Goal: Information Seeking & Learning: Learn about a topic

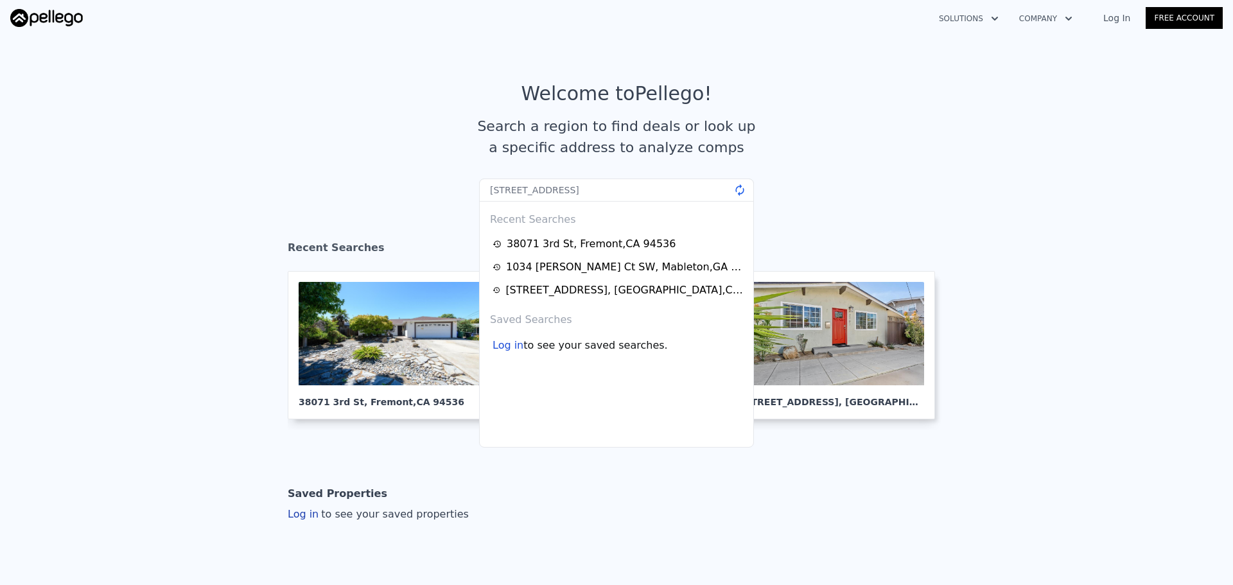
type input "[STREET_ADDRESS]"
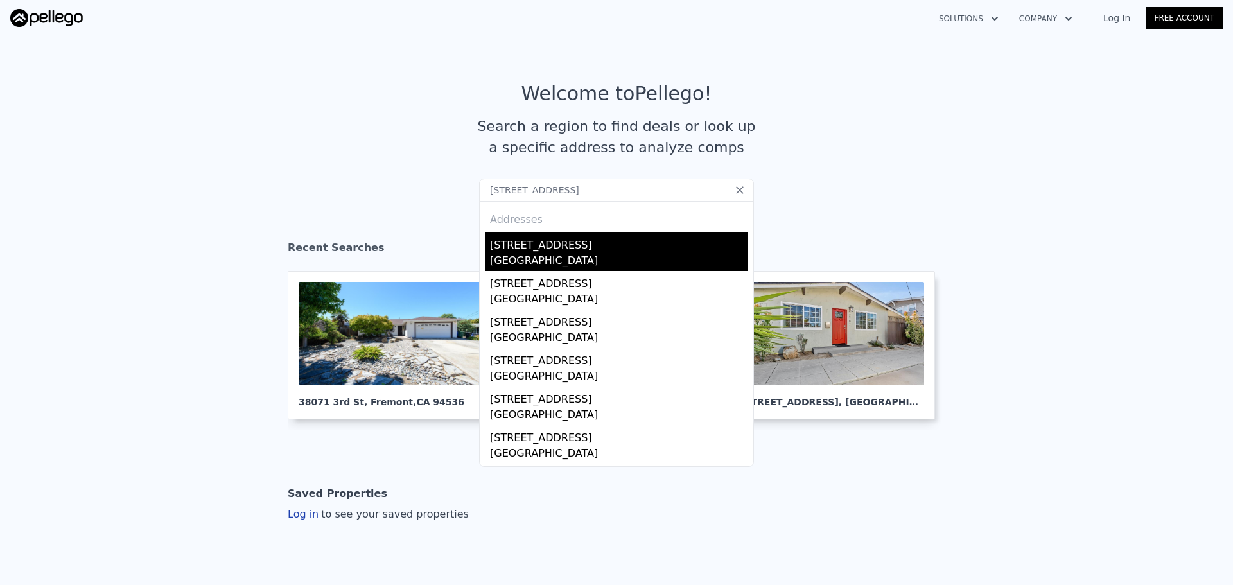
click at [531, 249] on div "[STREET_ADDRESS]" at bounding box center [619, 243] width 258 height 21
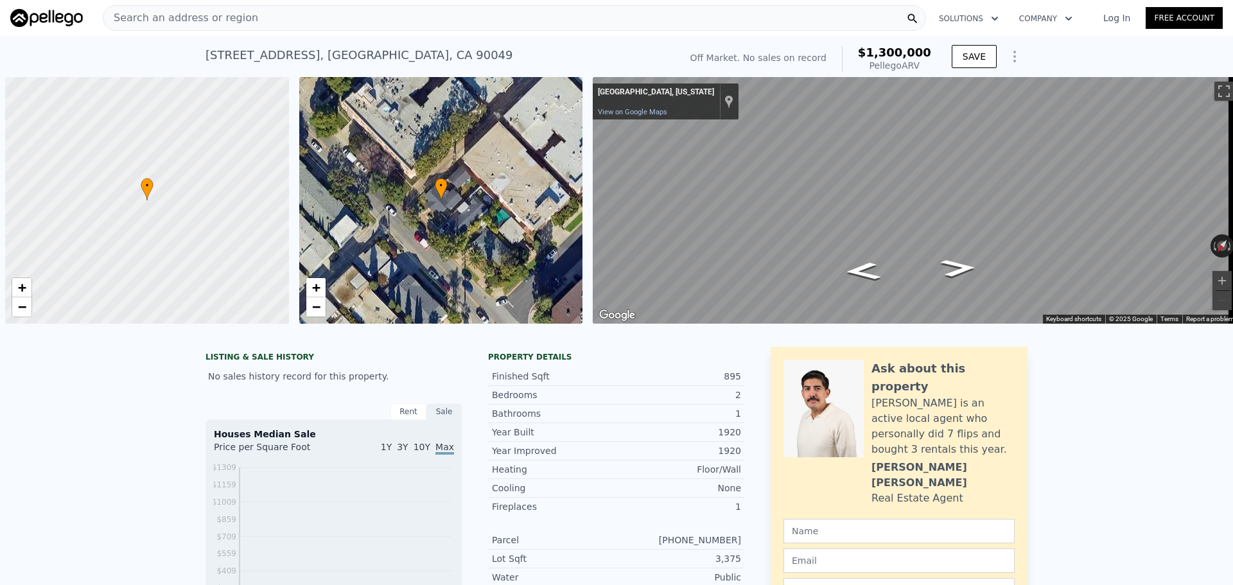
scroll to position [0, 5]
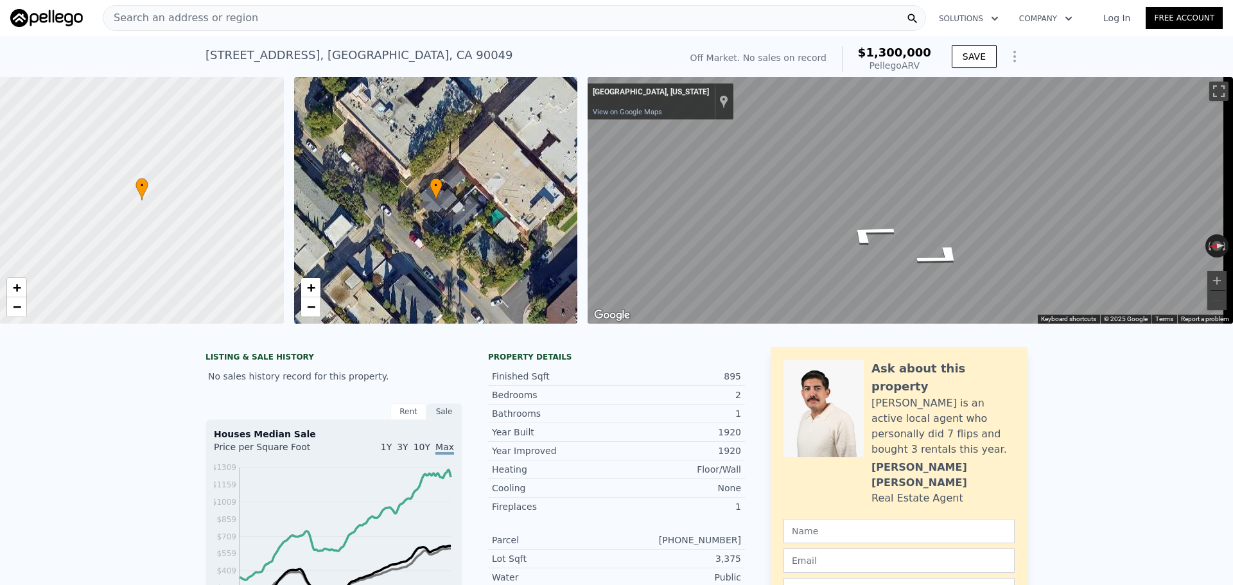
click at [415, 20] on div "Search an address or region" at bounding box center [515, 18] width 824 height 26
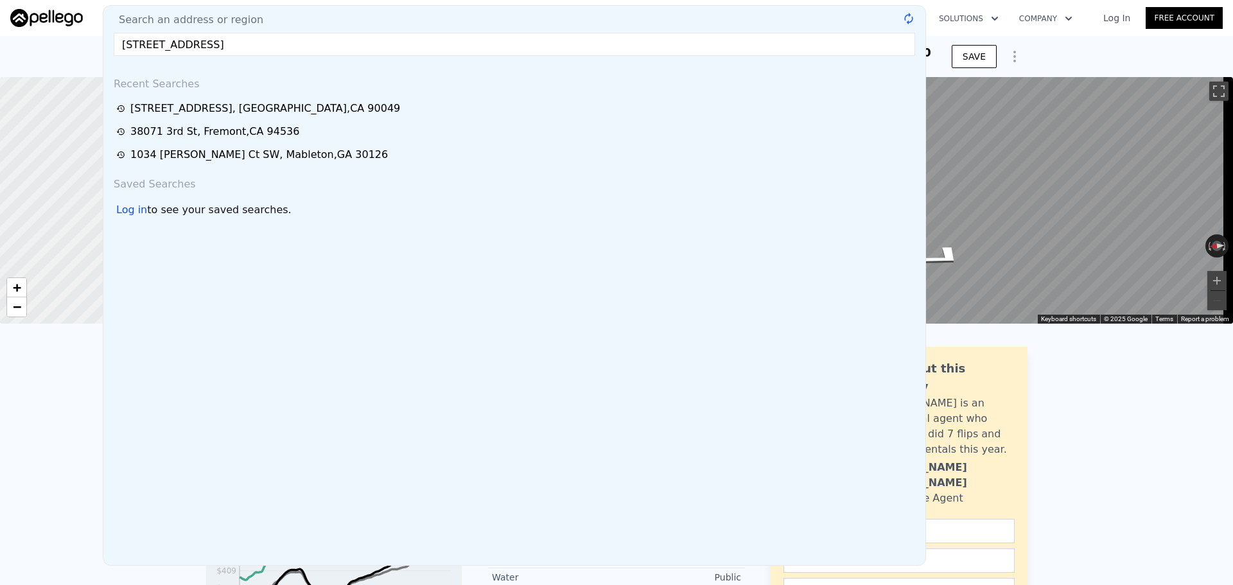
type input "[STREET_ADDRESS]"
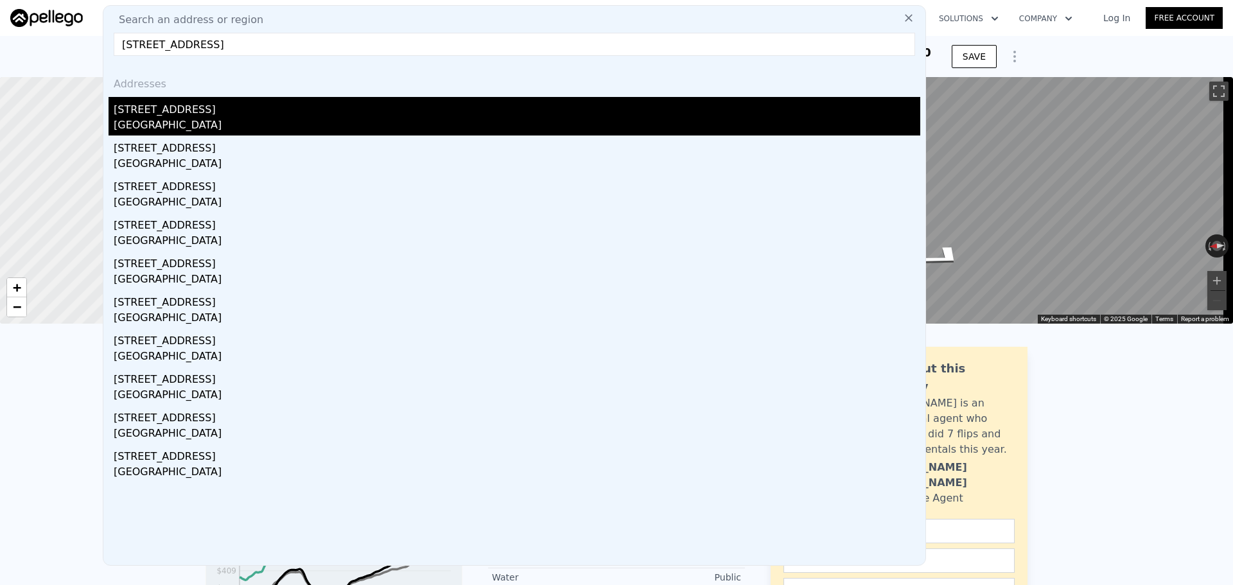
click at [273, 112] on div "[STREET_ADDRESS]" at bounding box center [517, 107] width 807 height 21
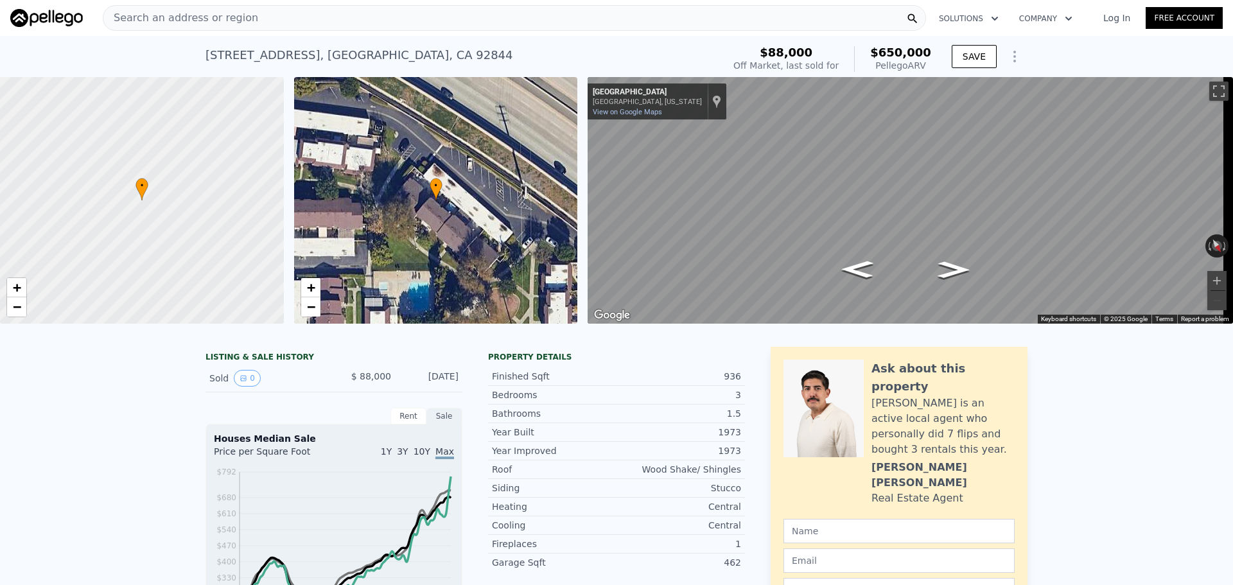
click at [314, 17] on div "Search an address or region" at bounding box center [515, 18] width 824 height 26
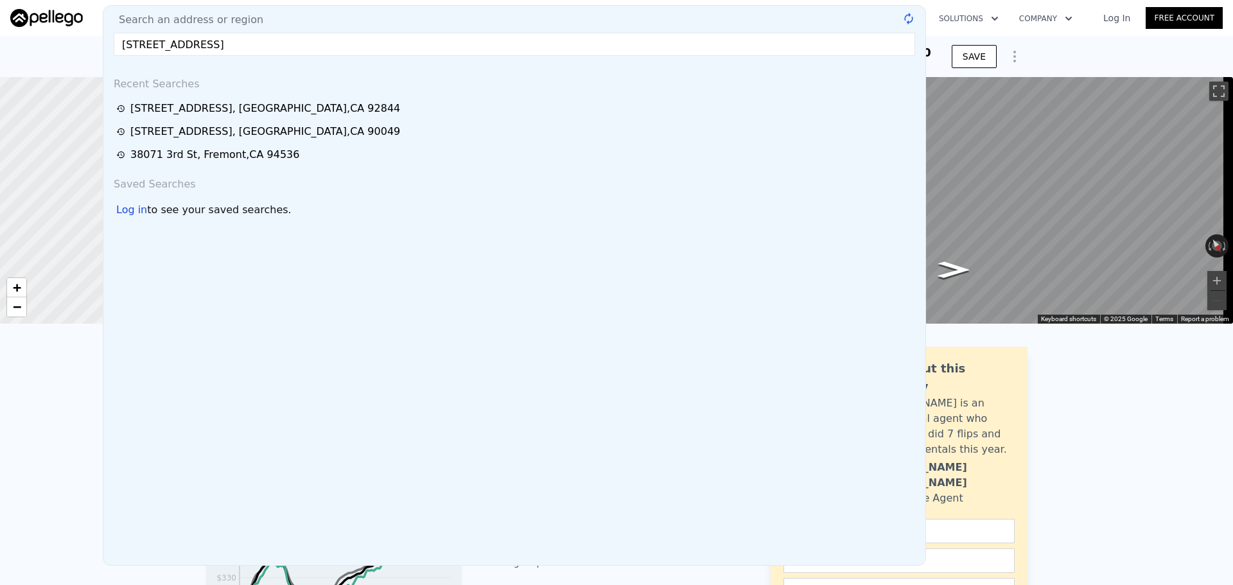
type input "[STREET_ADDRESS]"
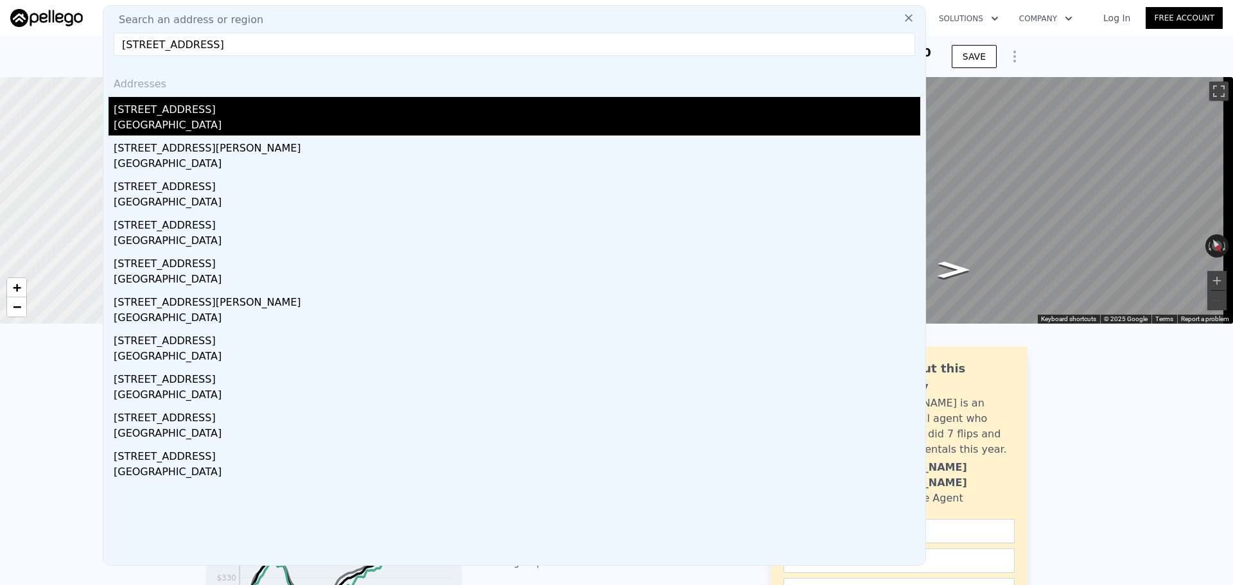
click at [187, 105] on div "[STREET_ADDRESS]" at bounding box center [517, 107] width 807 height 21
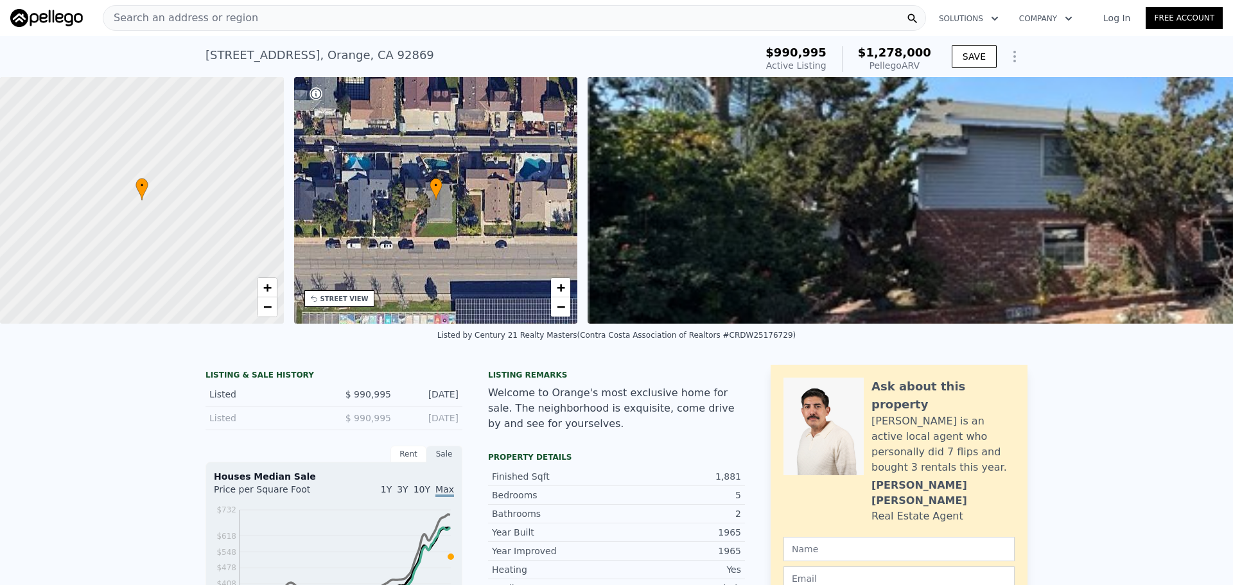
click at [329, 300] on div "STREET VIEW" at bounding box center [345, 299] width 48 height 10
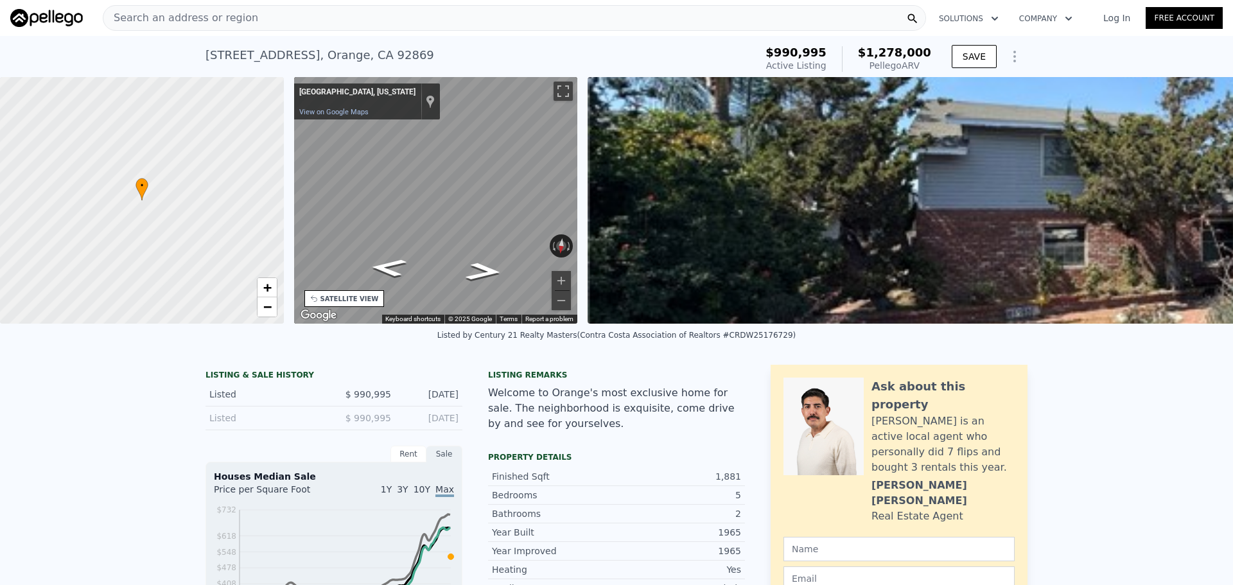
click at [329, 300] on div "SATELLITE VIEW" at bounding box center [350, 299] width 58 height 10
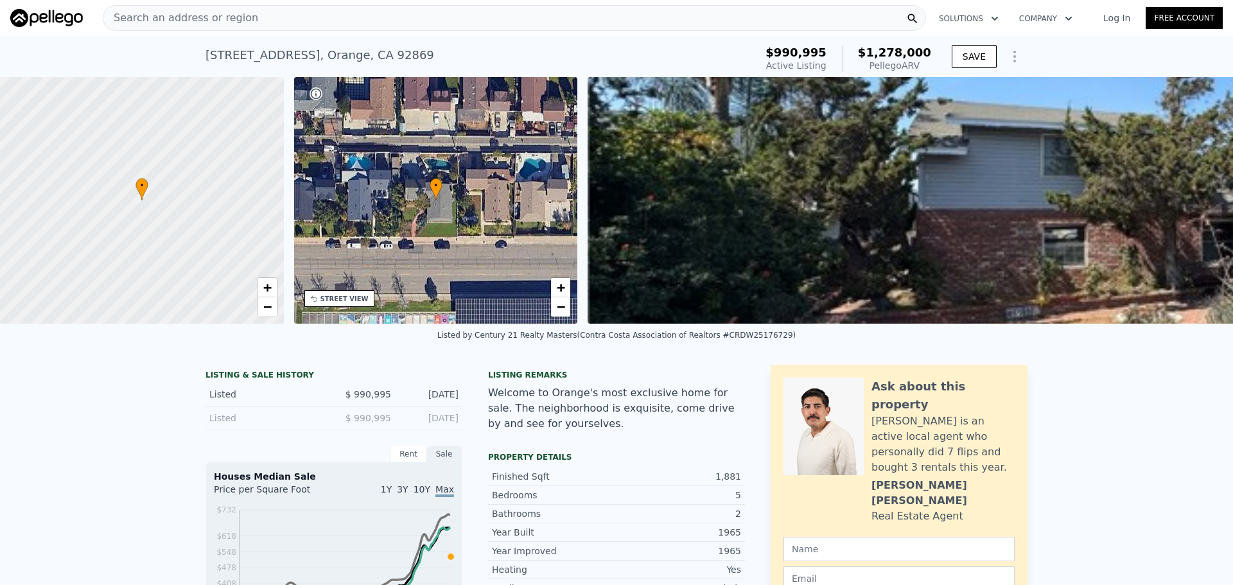
click at [364, 21] on div "Search an address or region" at bounding box center [515, 18] width 824 height 26
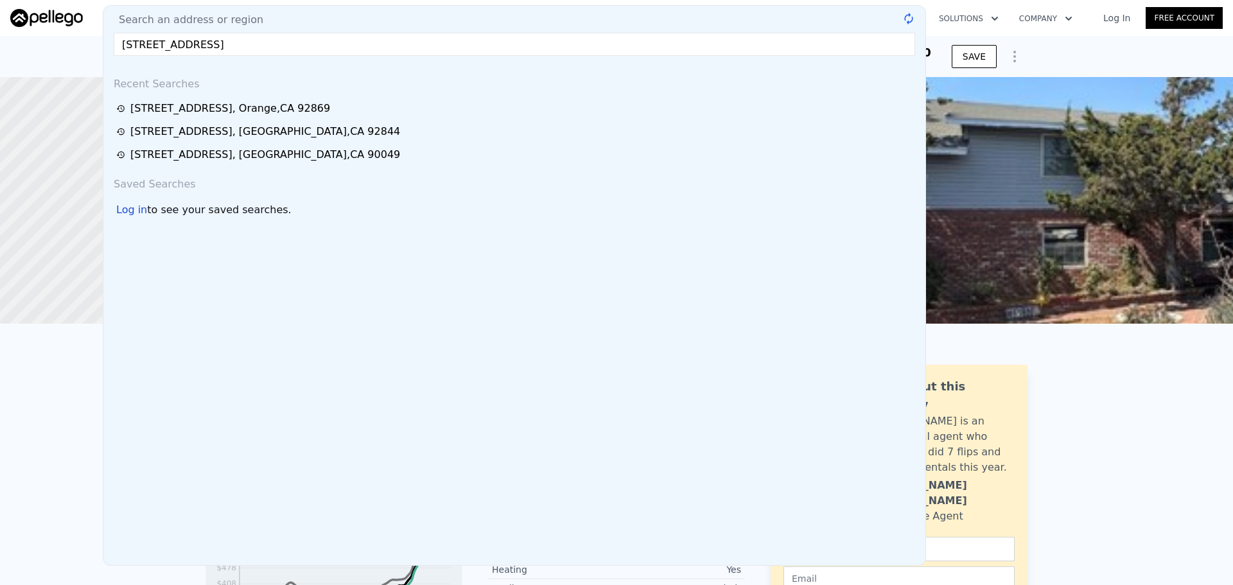
type input "[STREET_ADDRESS]"
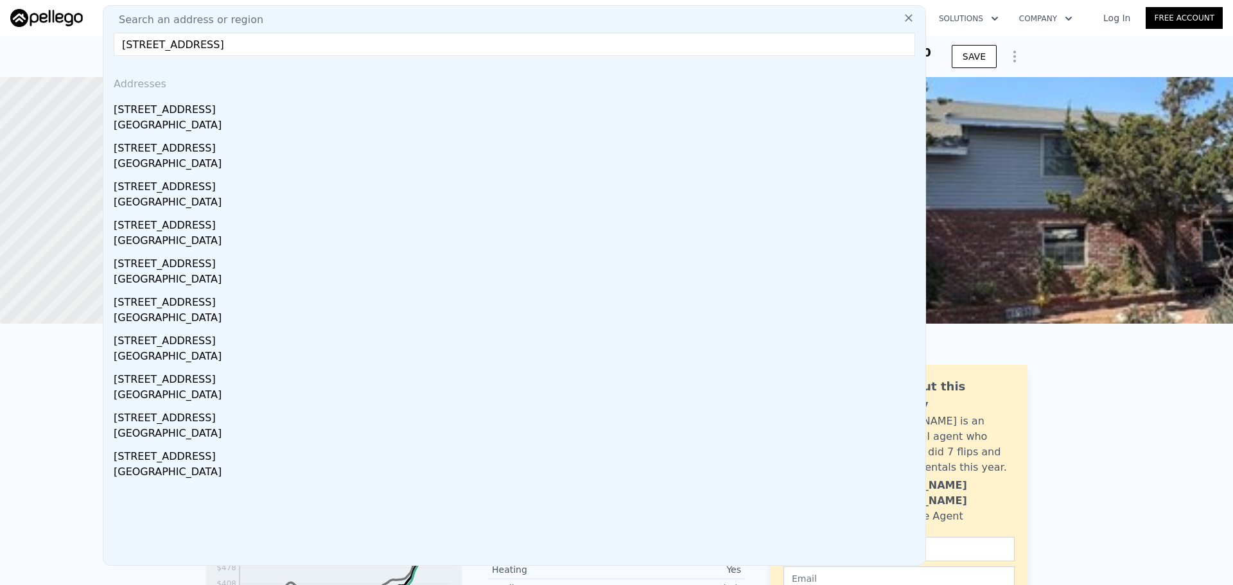
drag, startPoint x: 248, startPoint y: 109, endPoint x: 261, endPoint y: 1, distance: 108.7
click at [248, 109] on div "[STREET_ADDRESS]" at bounding box center [517, 107] width 807 height 21
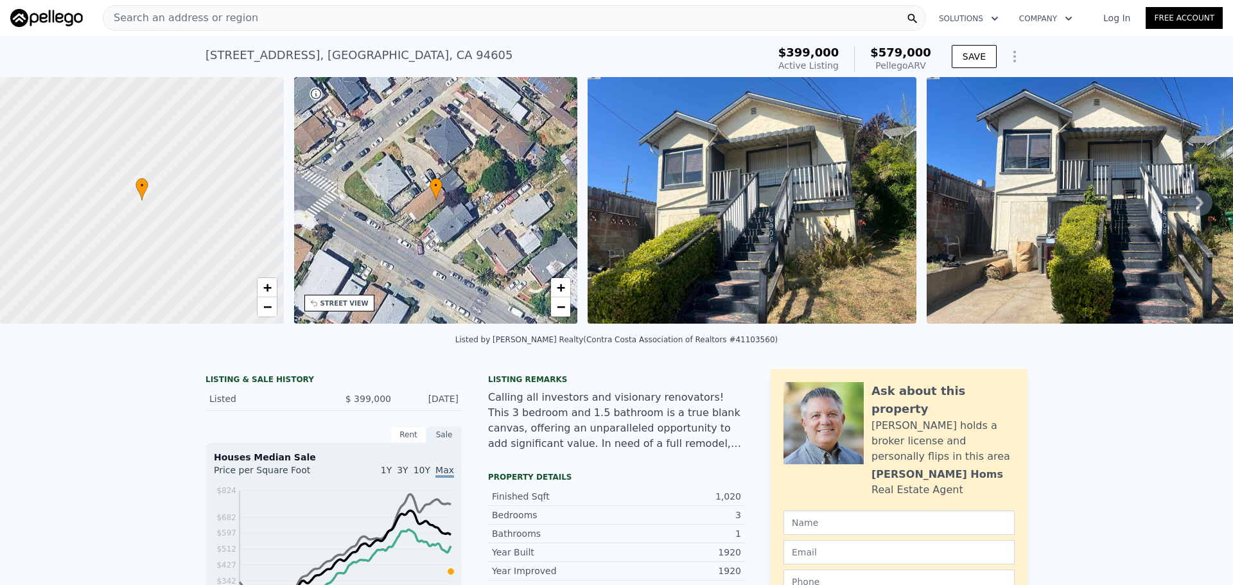
click at [374, 19] on div "Search an address or region" at bounding box center [515, 18] width 824 height 26
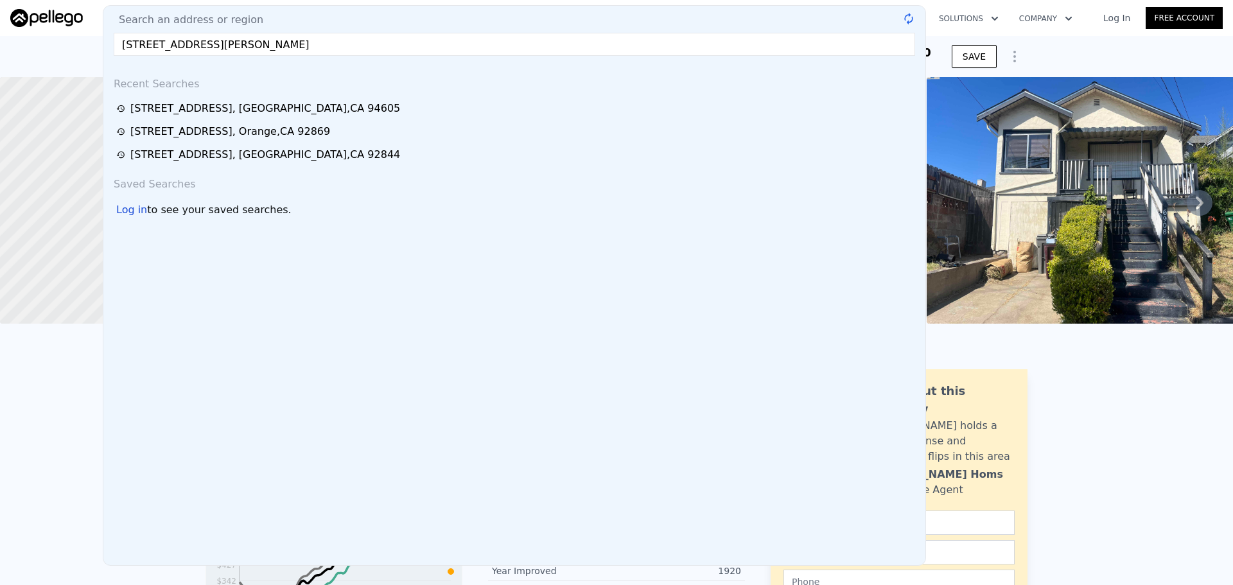
type input "[STREET_ADDRESS][PERSON_NAME]"
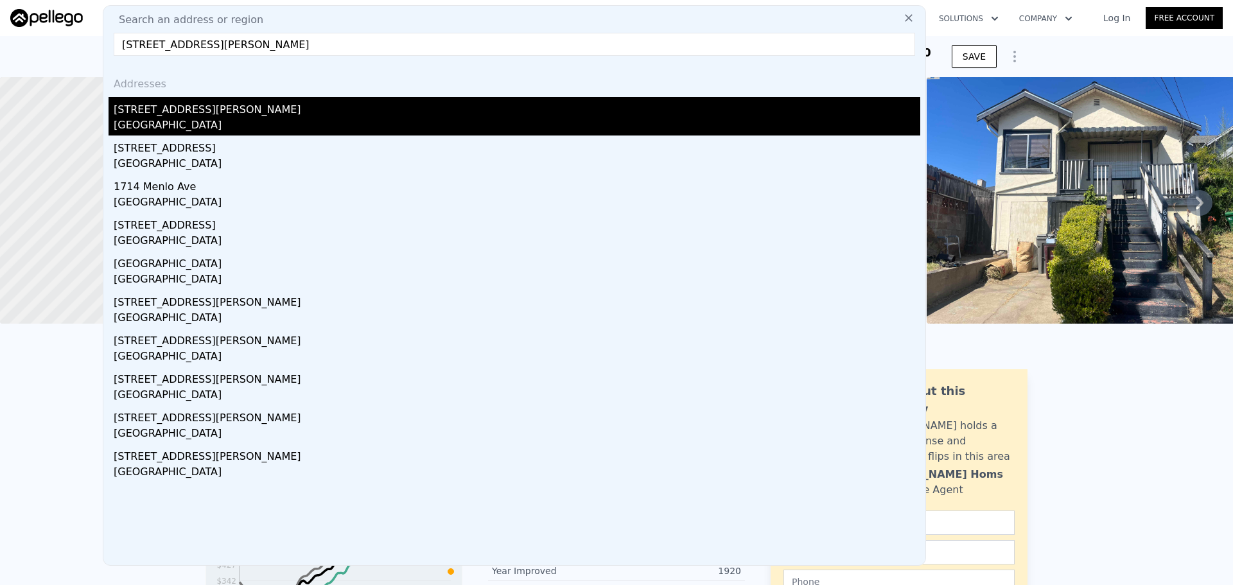
click at [198, 103] on div "[STREET_ADDRESS][PERSON_NAME]" at bounding box center [517, 107] width 807 height 21
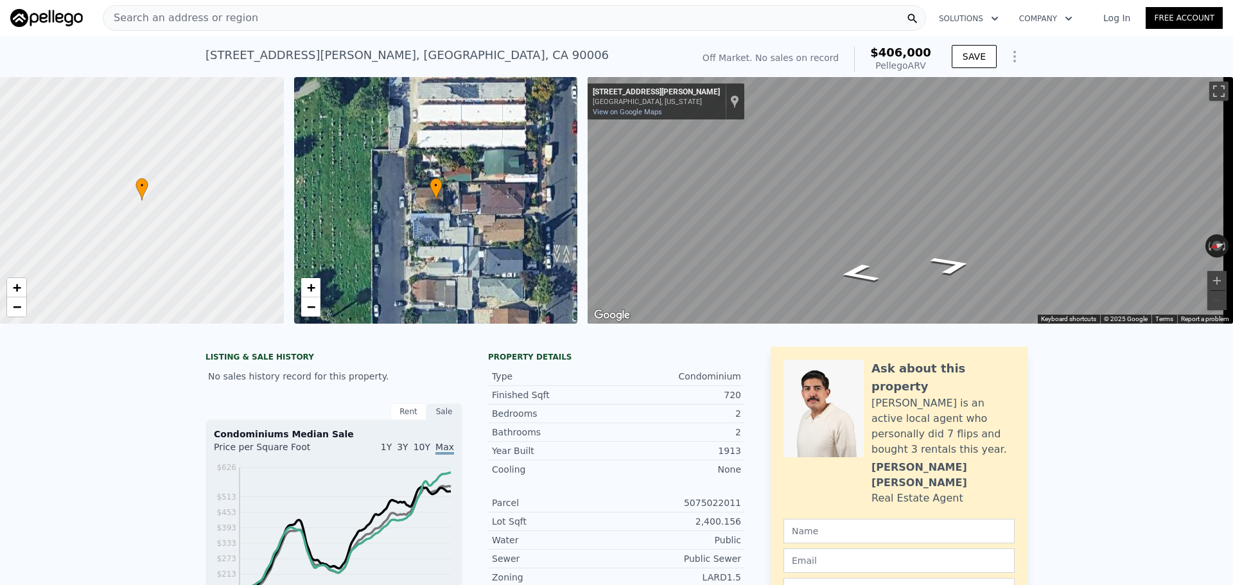
click at [567, 46] on div "[STREET_ADDRESS][PERSON_NAME] No sales on record (~ARV $406k )" at bounding box center [447, 59] width 482 height 36
click at [432, 138] on div "• + − • + − ← Move left → Move right ↑ Move up ↓ Move down + Zoom in - Zoom out…" at bounding box center [616, 200] width 1233 height 247
click at [549, 209] on div "• + − • + − ← Move left → Move right ↑ Move up ↓ Move down + Zoom in - Zoom out…" at bounding box center [616, 200] width 1233 height 247
